Goal: Information Seeking & Learning: Learn about a topic

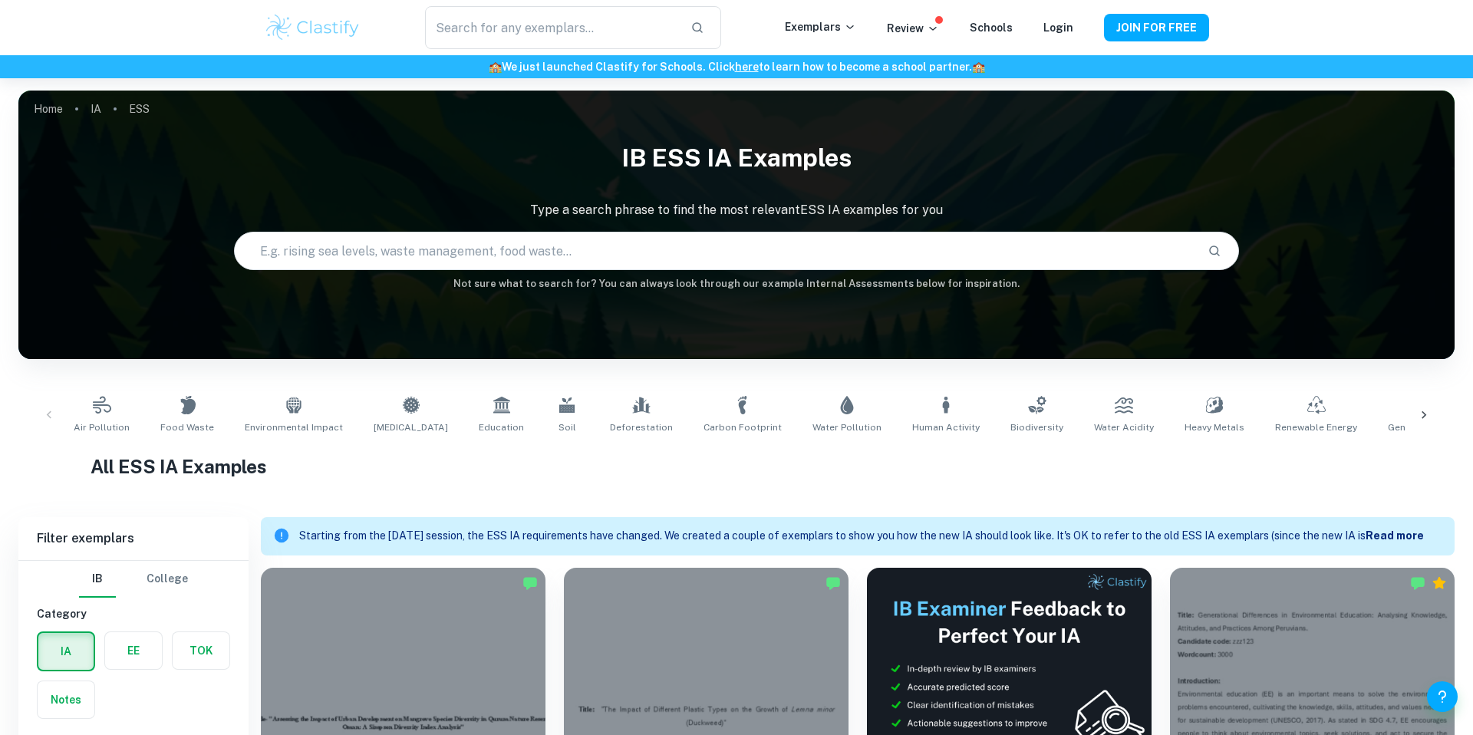
scroll to position [341, 0]
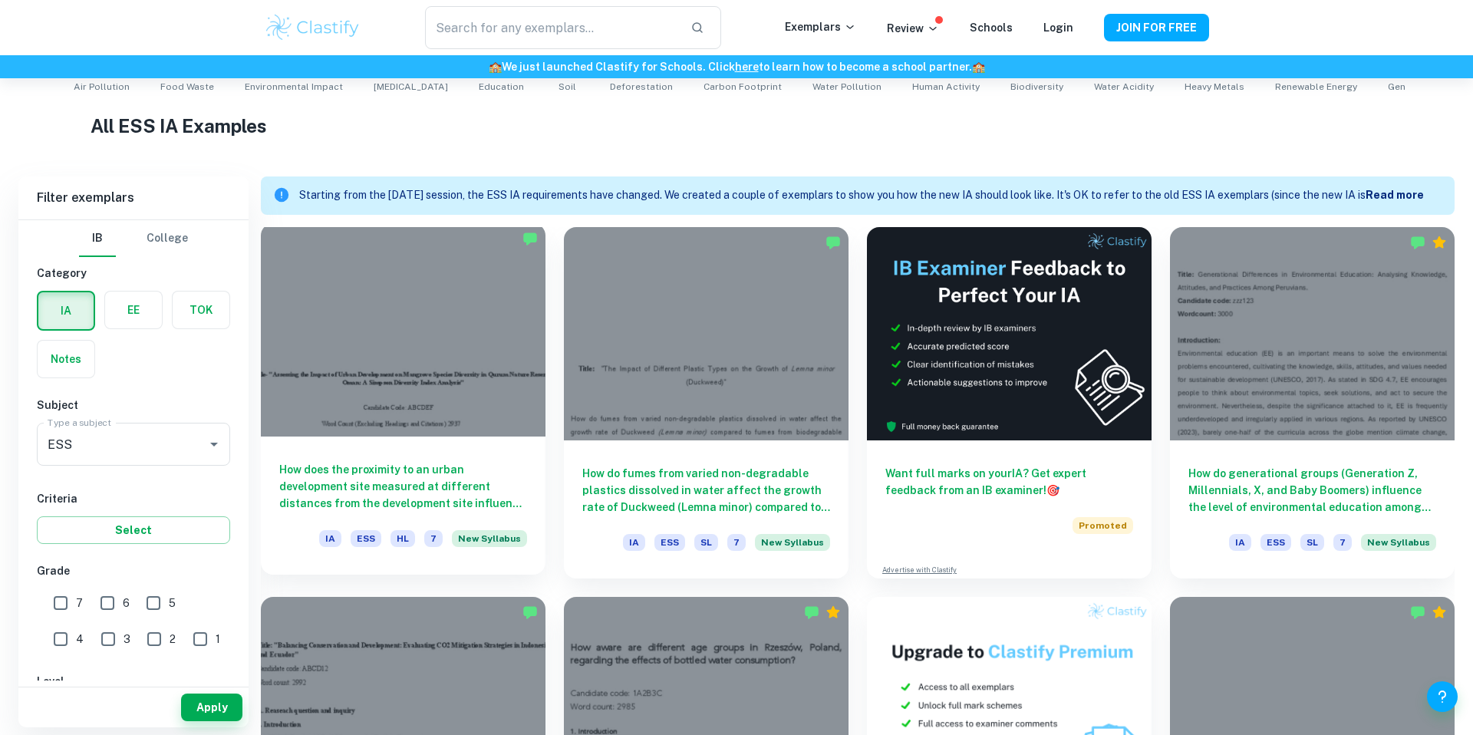
click at [468, 314] on div at bounding box center [403, 329] width 285 height 213
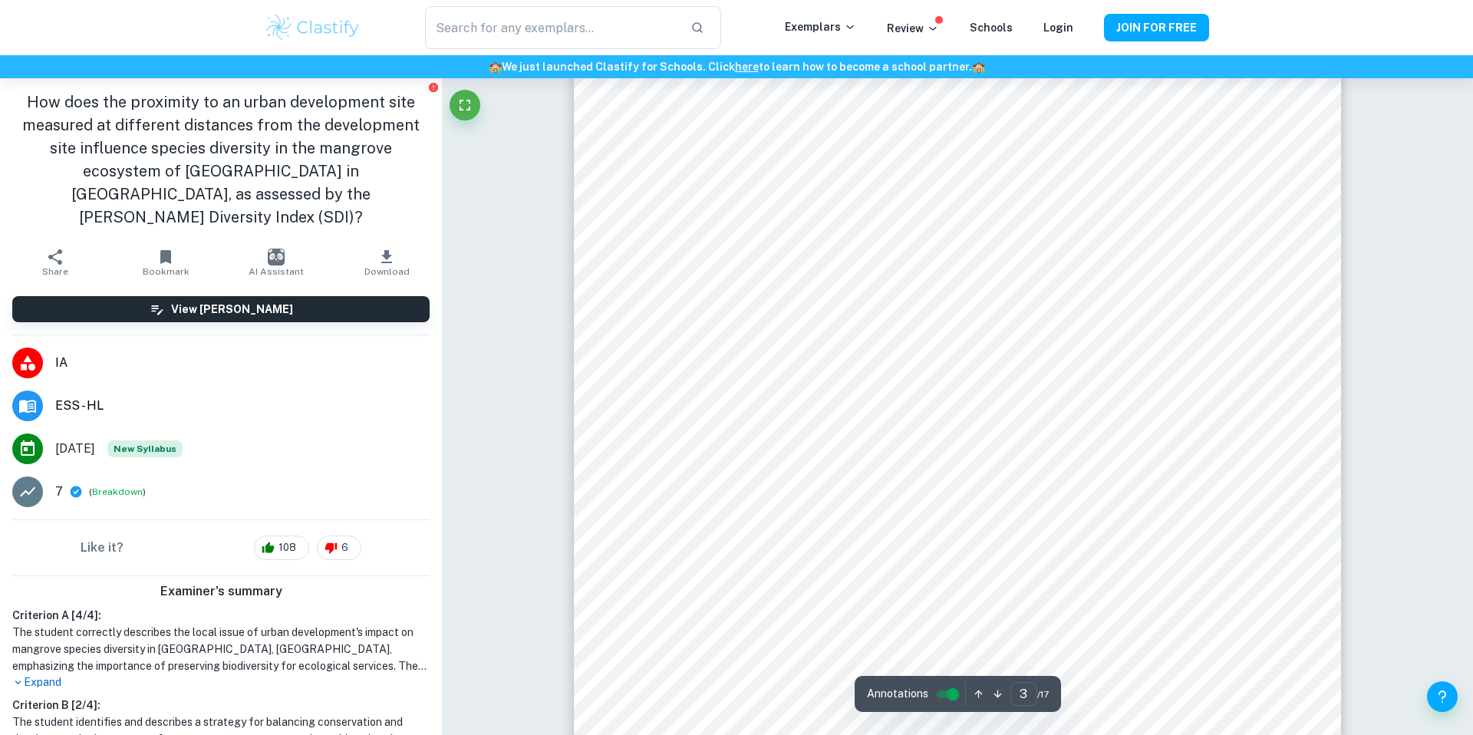
scroll to position [2320, 0]
type input "4"
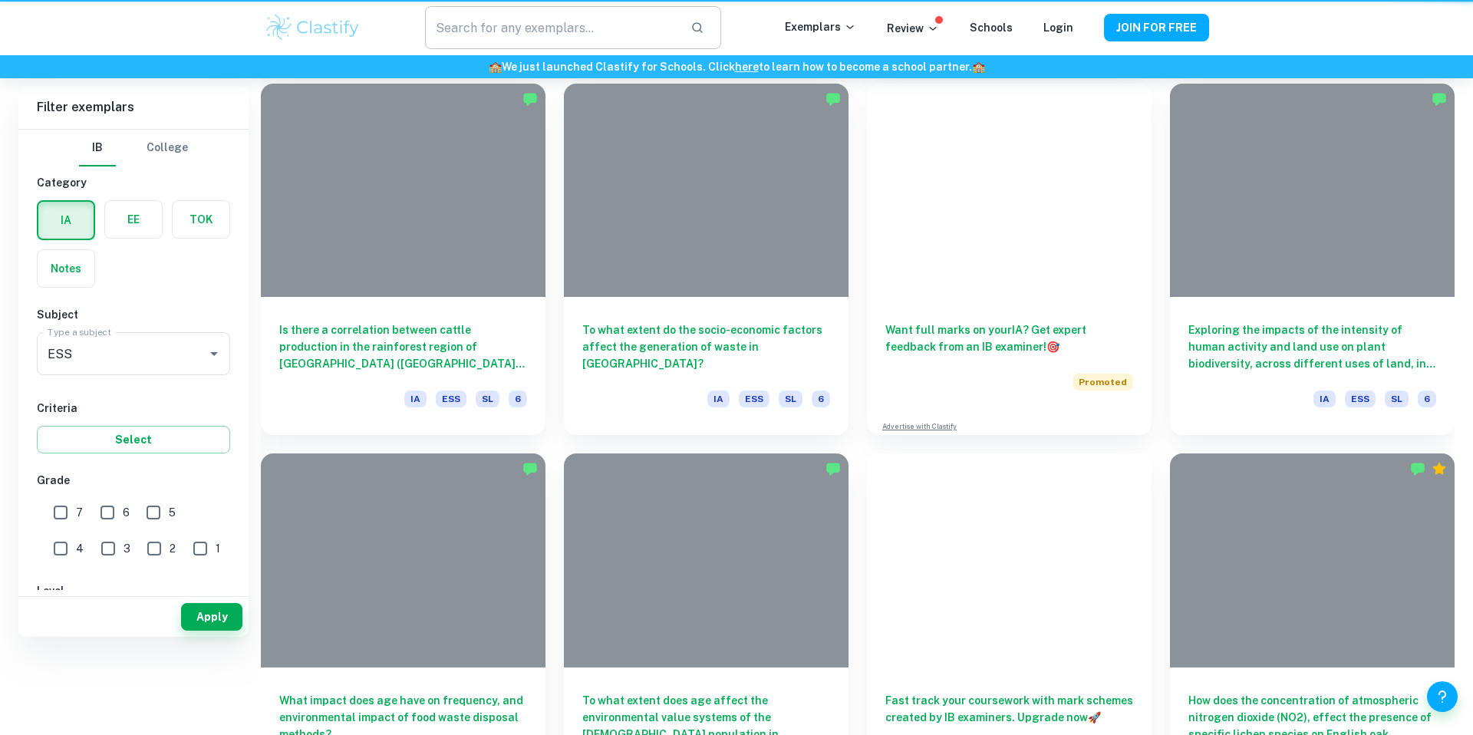
scroll to position [341, 0]
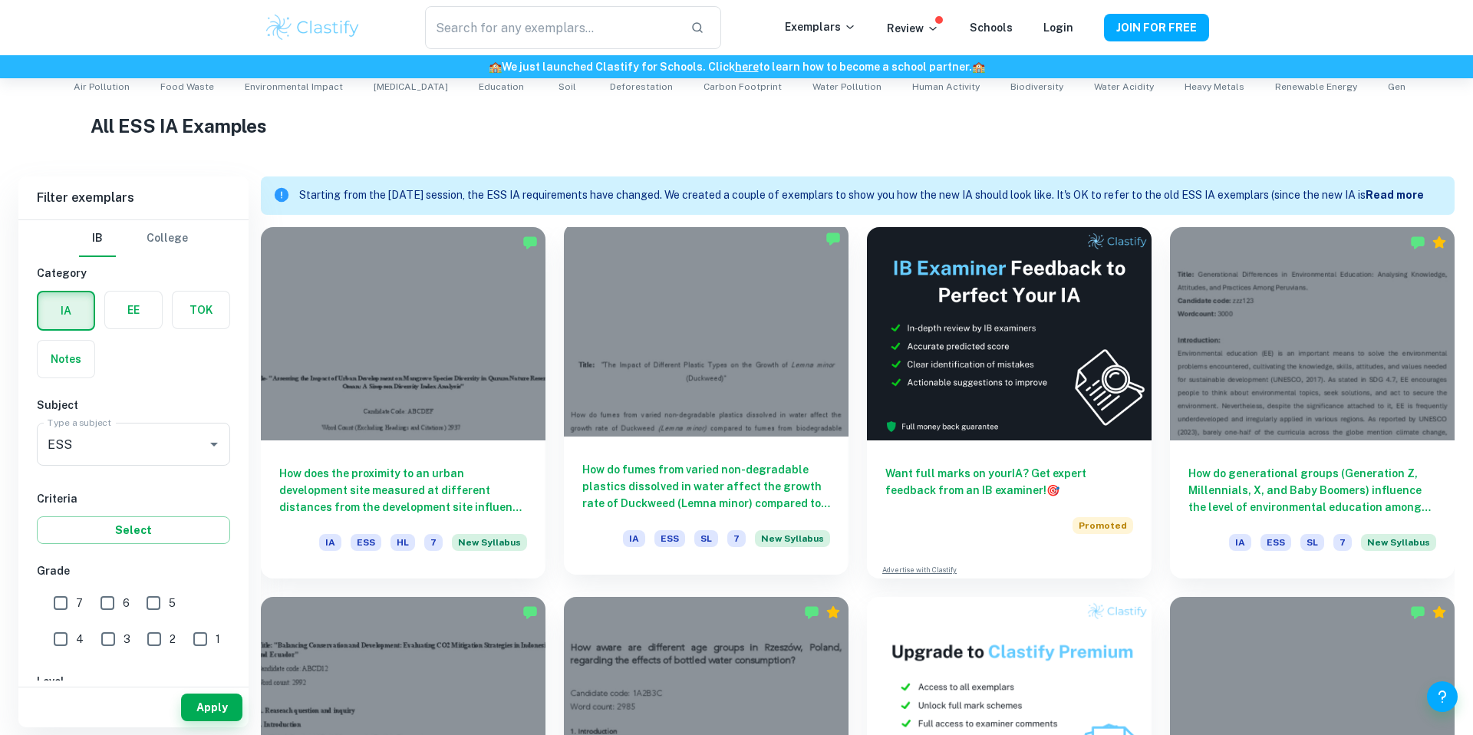
click at [697, 352] on div at bounding box center [706, 329] width 285 height 213
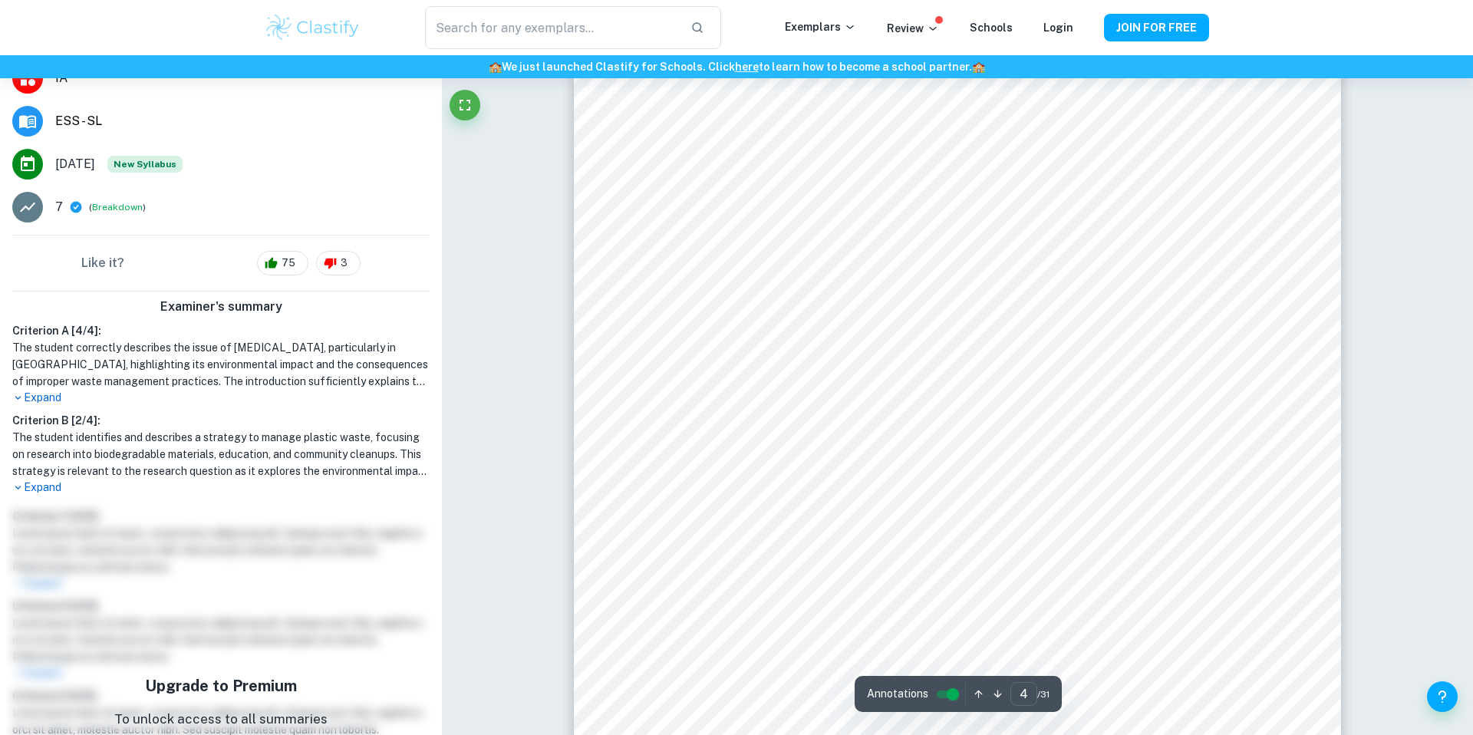
scroll to position [3283, 0]
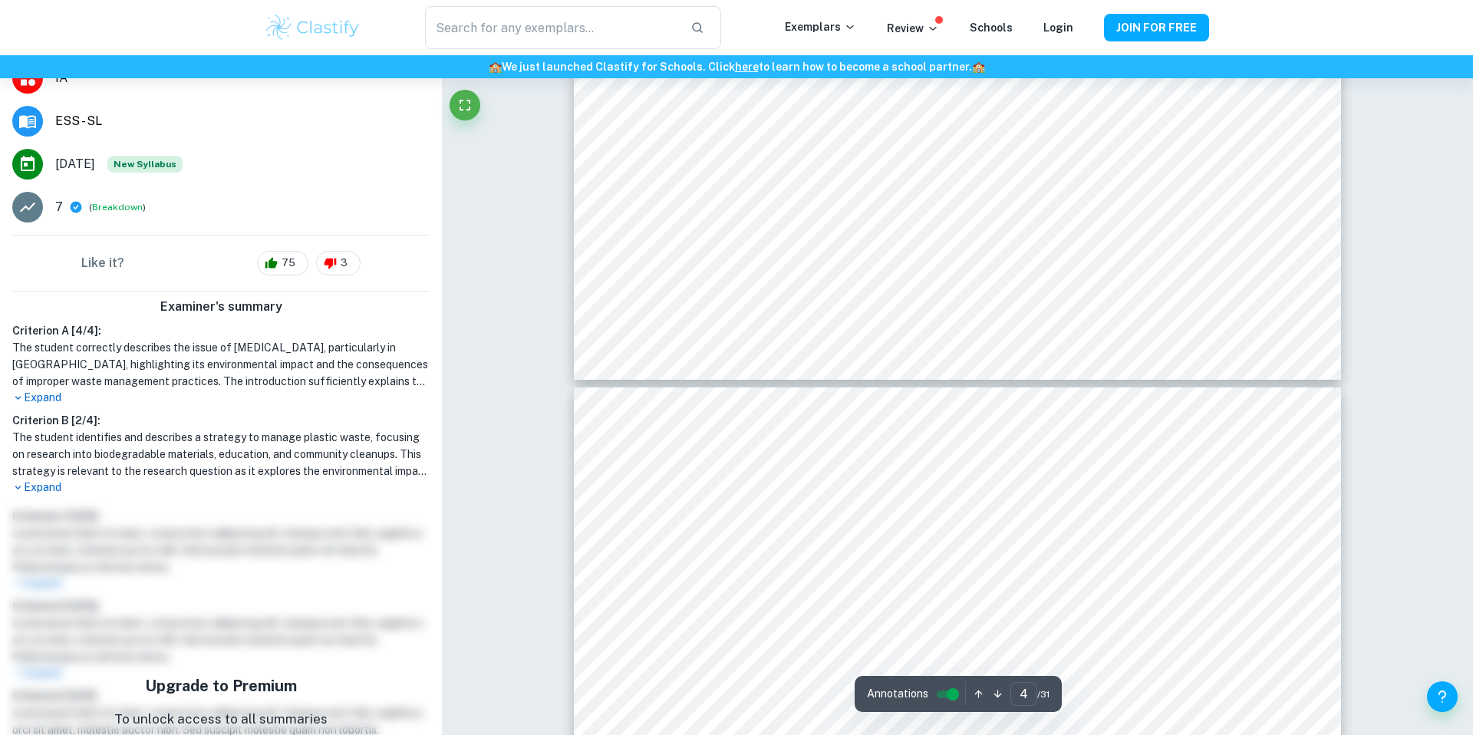
type input "5"
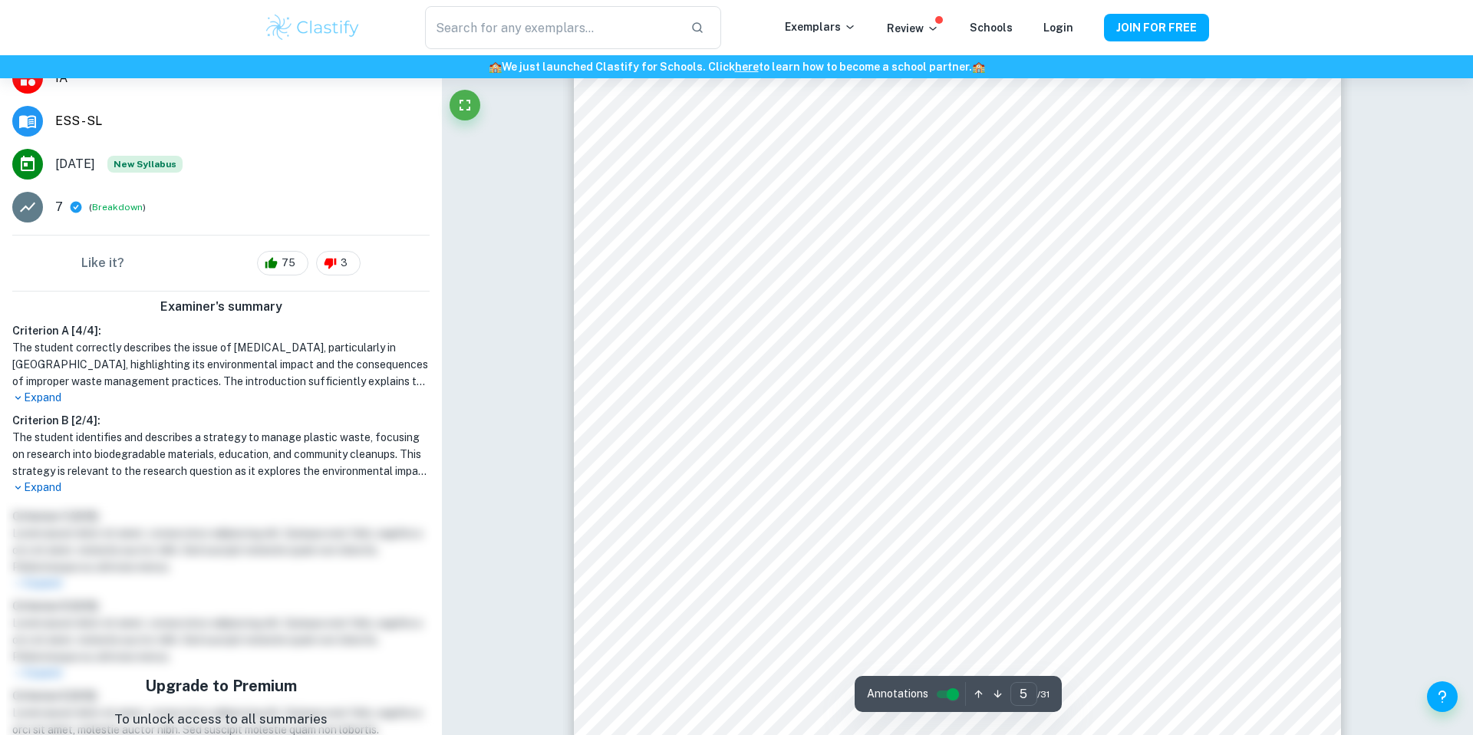
scroll to position [4535, 0]
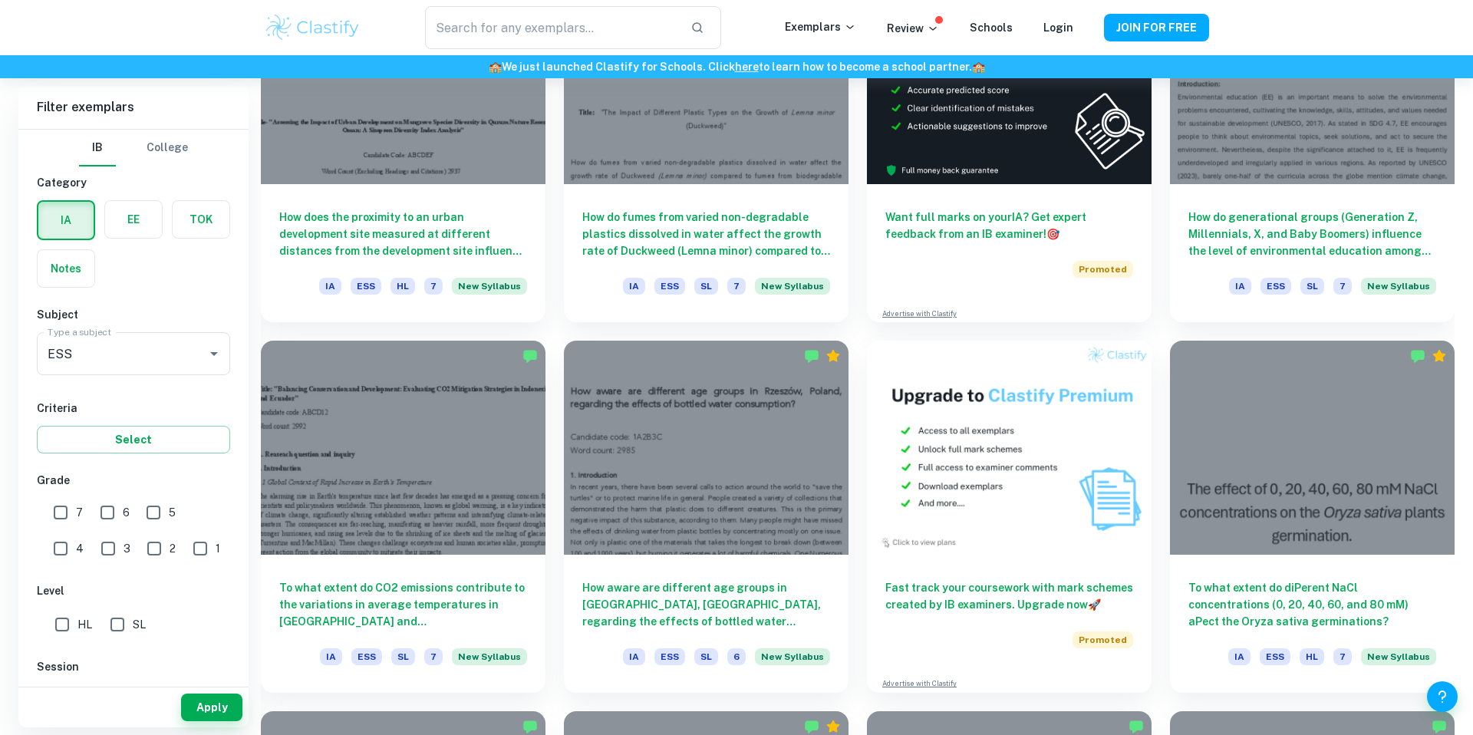
scroll to position [602, 0]
